Goal: Task Accomplishment & Management: Complete application form

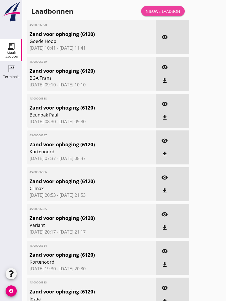
click at [170, 14] on div "Nieuwe laadbon" at bounding box center [163, 11] width 35 height 6
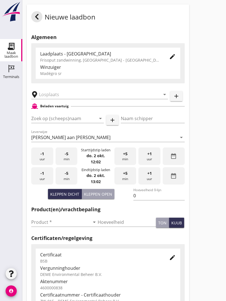
click at [71, 99] on input "text" at bounding box center [95, 94] width 113 height 9
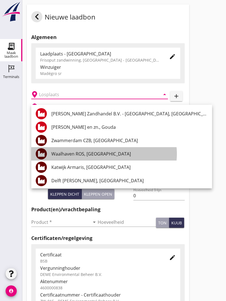
click at [106, 154] on div "Waalhaven ROS, [GEOGRAPHIC_DATA]" at bounding box center [129, 154] width 156 height 7
type input "Waalhaven ROS, [GEOGRAPHIC_DATA]"
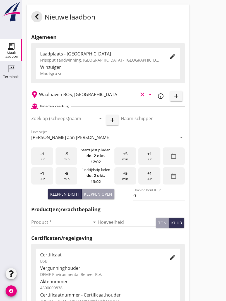
click at [77, 123] on input "Zoek op (scheeps)naam" at bounding box center [59, 118] width 57 height 9
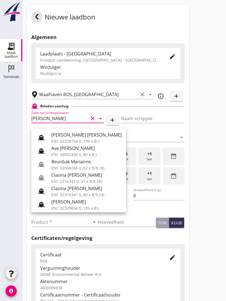
click at [76, 162] on div "Beunbak Marianne" at bounding box center [86, 161] width 70 height 7
type input "Beunbak Marianne"
type input "[PERSON_NAME]"
type input "551"
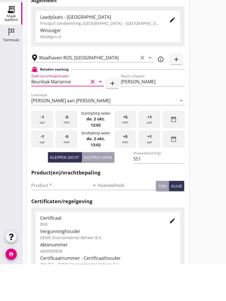
click at [42, 218] on input "Product *" at bounding box center [60, 222] width 59 height 9
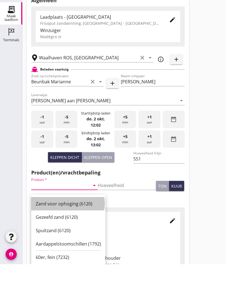
click at [66, 237] on div "Zand voor ophoging (6120)" at bounding box center [68, 240] width 65 height 7
type input "Zand voor ophoging (6120)"
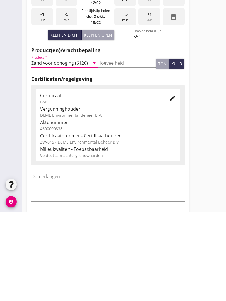
scroll to position [98, 0]
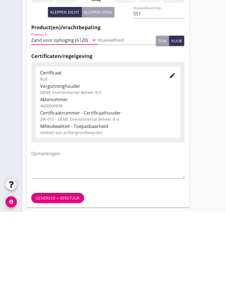
click at [61, 285] on div "Genereer + verstuur" at bounding box center [58, 288] width 44 height 6
